Goal: Transaction & Acquisition: Obtain resource

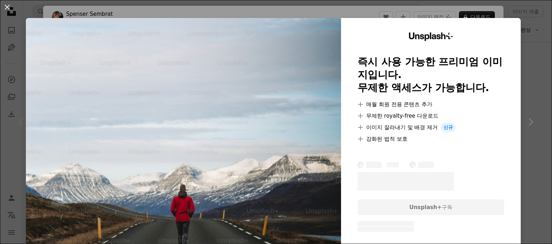
scroll to position [49, 0]
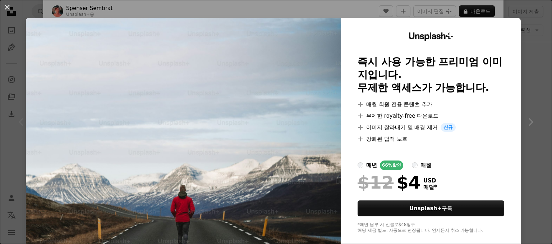
click at [527, 55] on div "An X shape Unsplash+ 즉시 사용 가능한 프리미엄 이미지입니다. 무제한 액세스가 가능합니다. A plus sign 매월 회원 전…" at bounding box center [276, 122] width 552 height 244
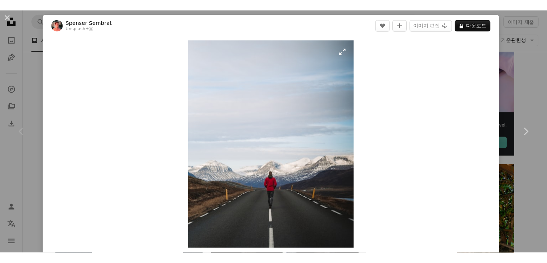
scroll to position [3, 0]
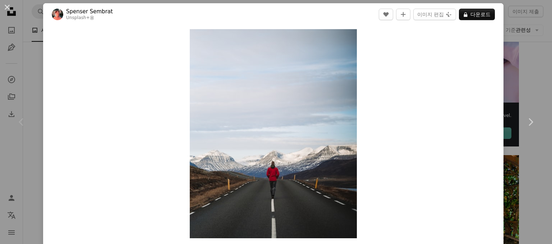
click at [486, 41] on div "Zoom in" at bounding box center [273, 134] width 461 height 216
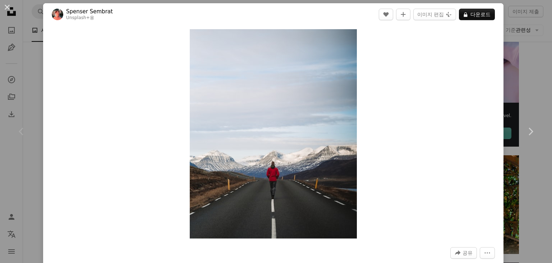
click at [511, 25] on div "An X shape Chevron left Chevron right Spenser Sembrat Unsplash+ 용 A heart A plu…" at bounding box center [276, 131] width 552 height 263
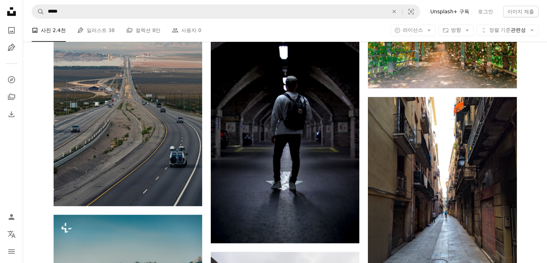
scroll to position [392, 0]
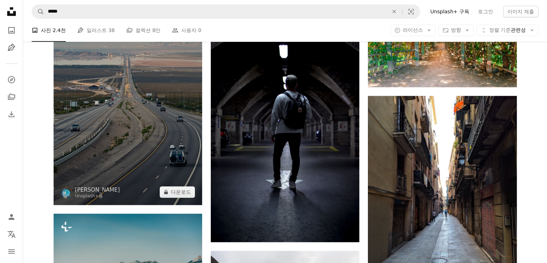
click at [150, 126] on img at bounding box center [128, 93] width 149 height 223
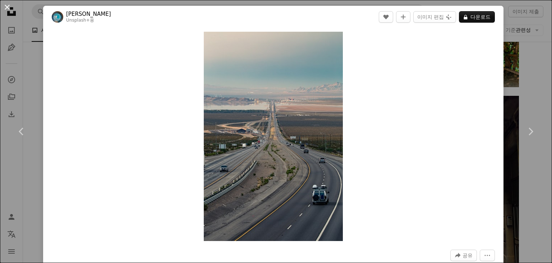
click at [6, 9] on button "An X shape" at bounding box center [7, 7] width 9 height 9
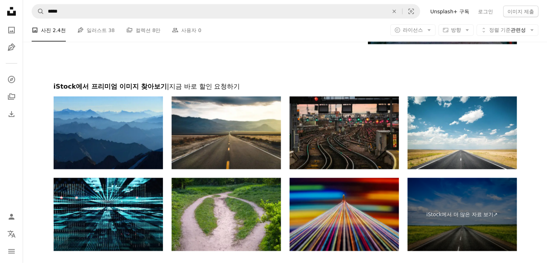
scroll to position [1456, 0]
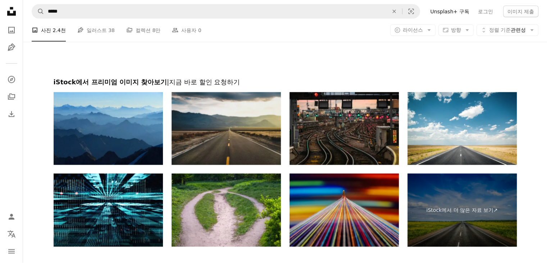
click at [243, 142] on img at bounding box center [226, 128] width 109 height 73
